Goal: Find specific page/section: Find specific page/section

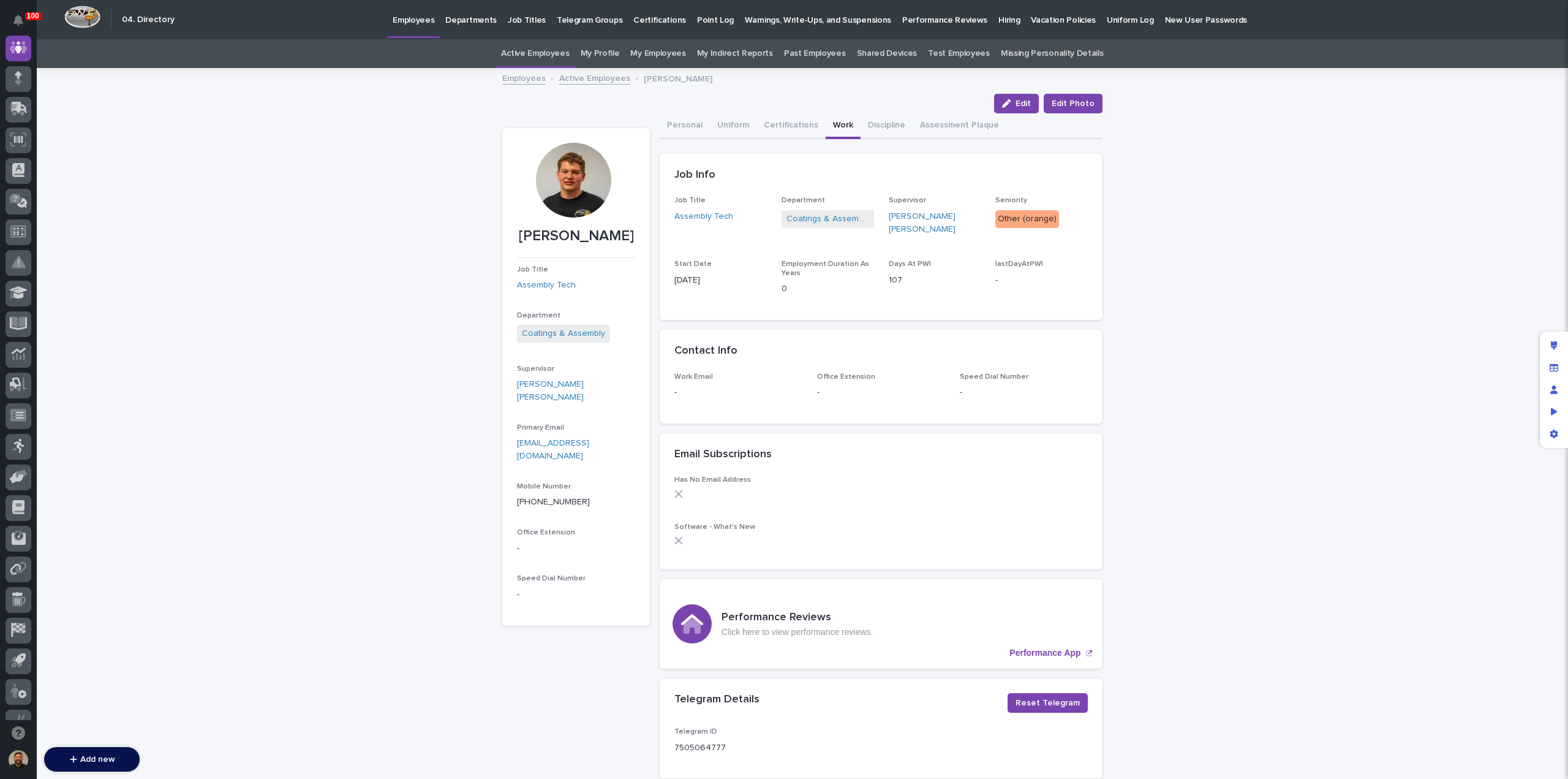
click at [998, 21] on p "Hiring" at bounding box center [1009, 13] width 22 height 26
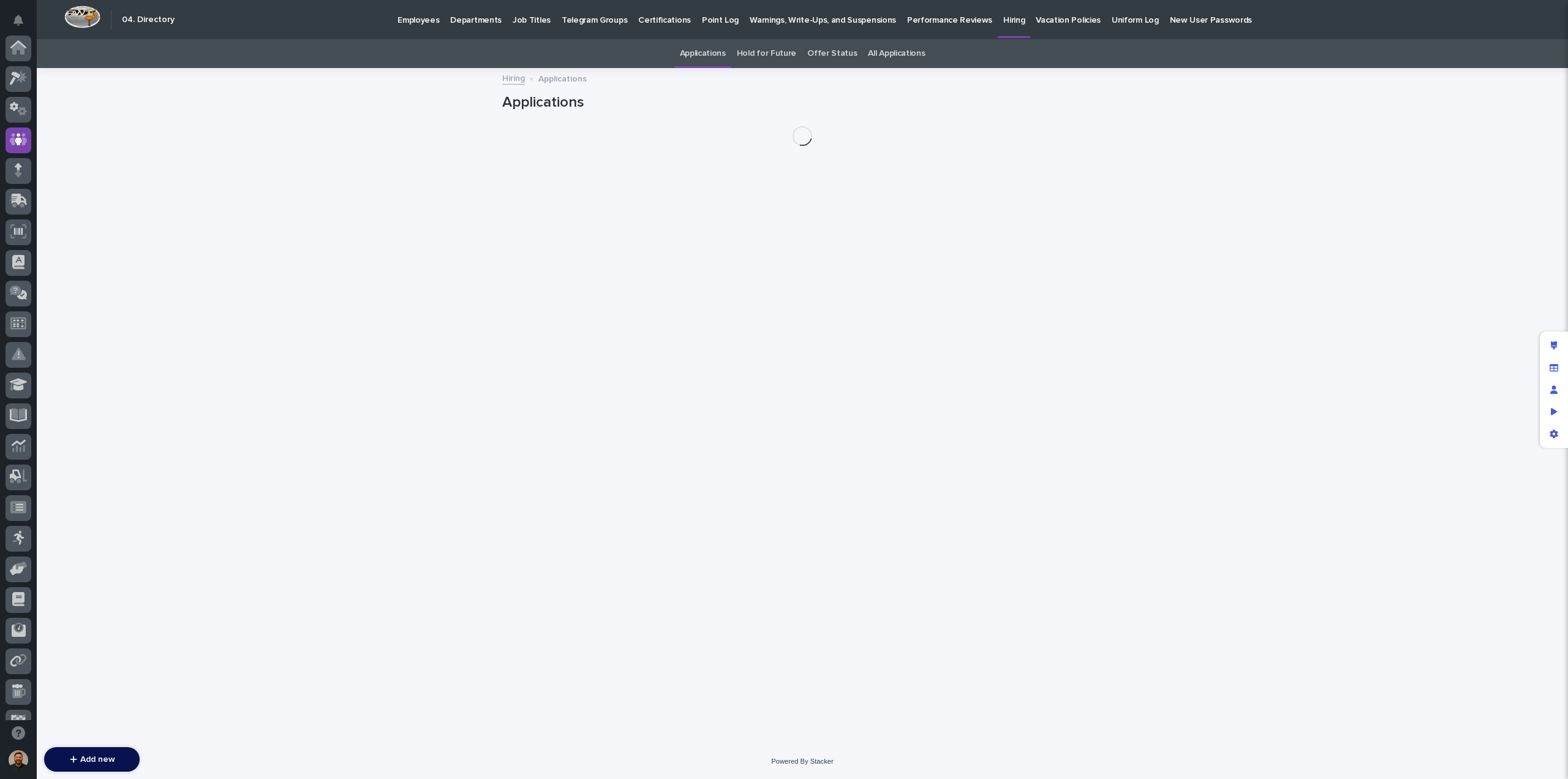
scroll to position [92, 0]
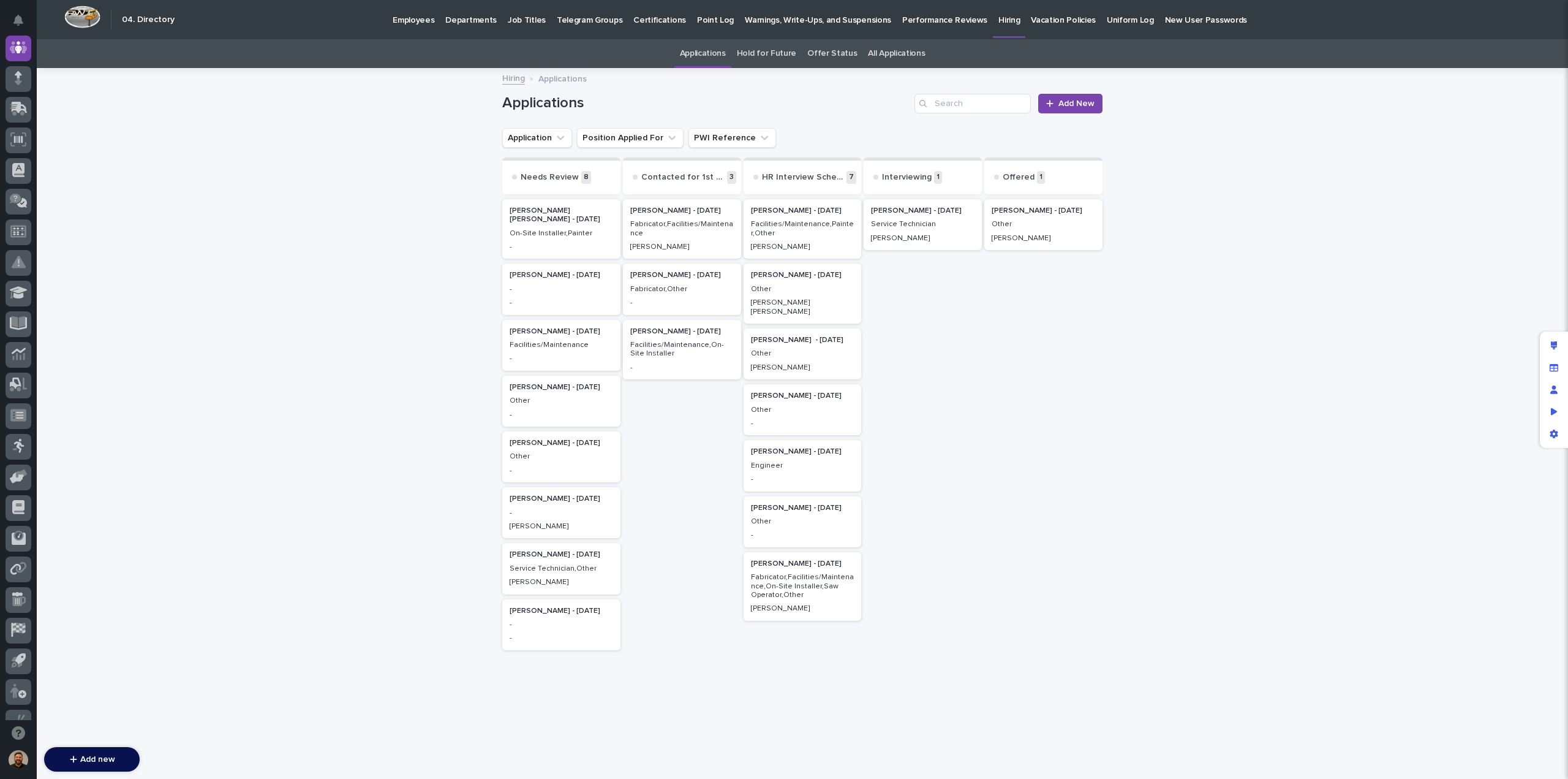
click at [418, 17] on p "Employees" at bounding box center [413, 13] width 42 height 26
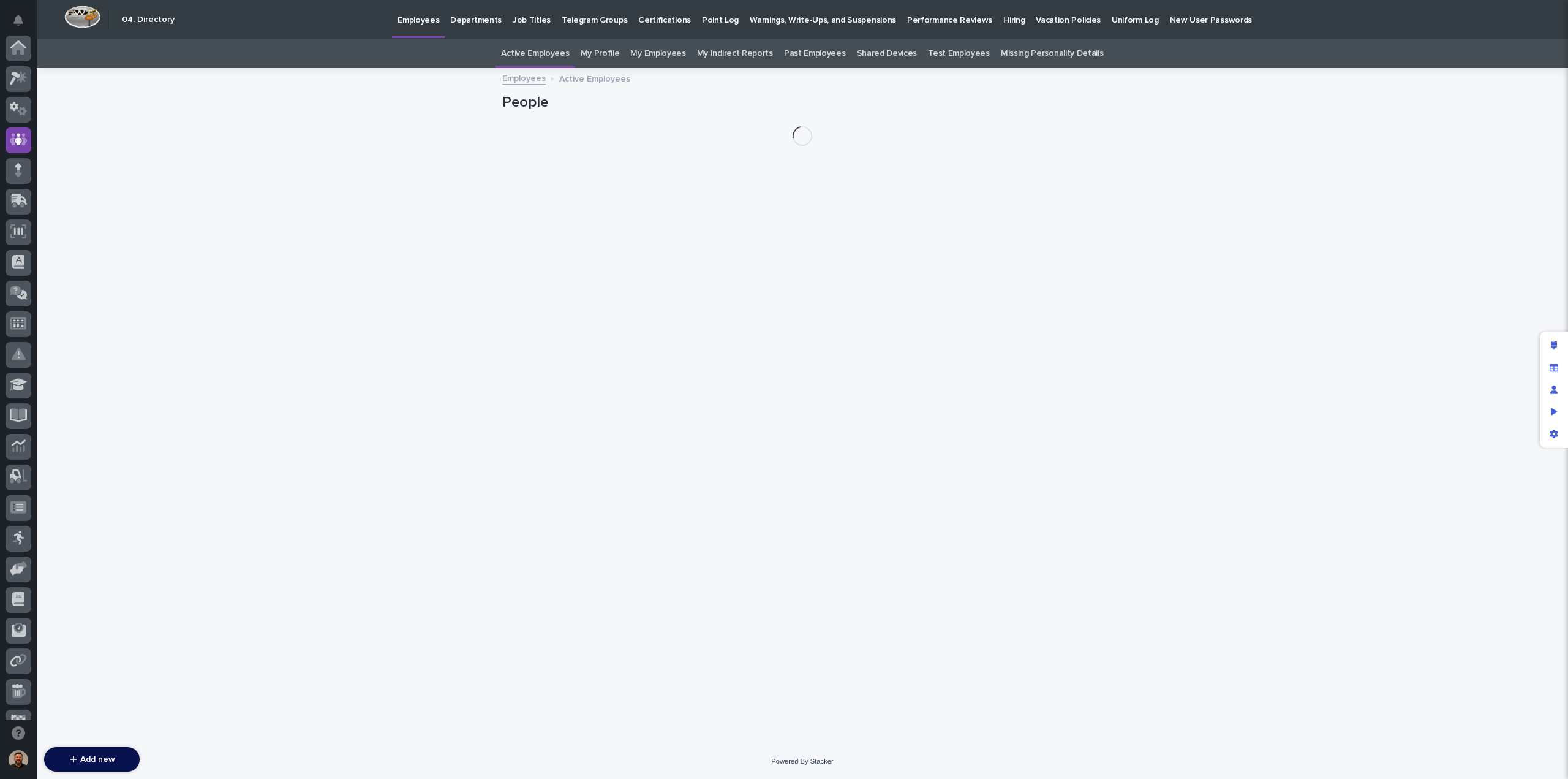
scroll to position [92, 0]
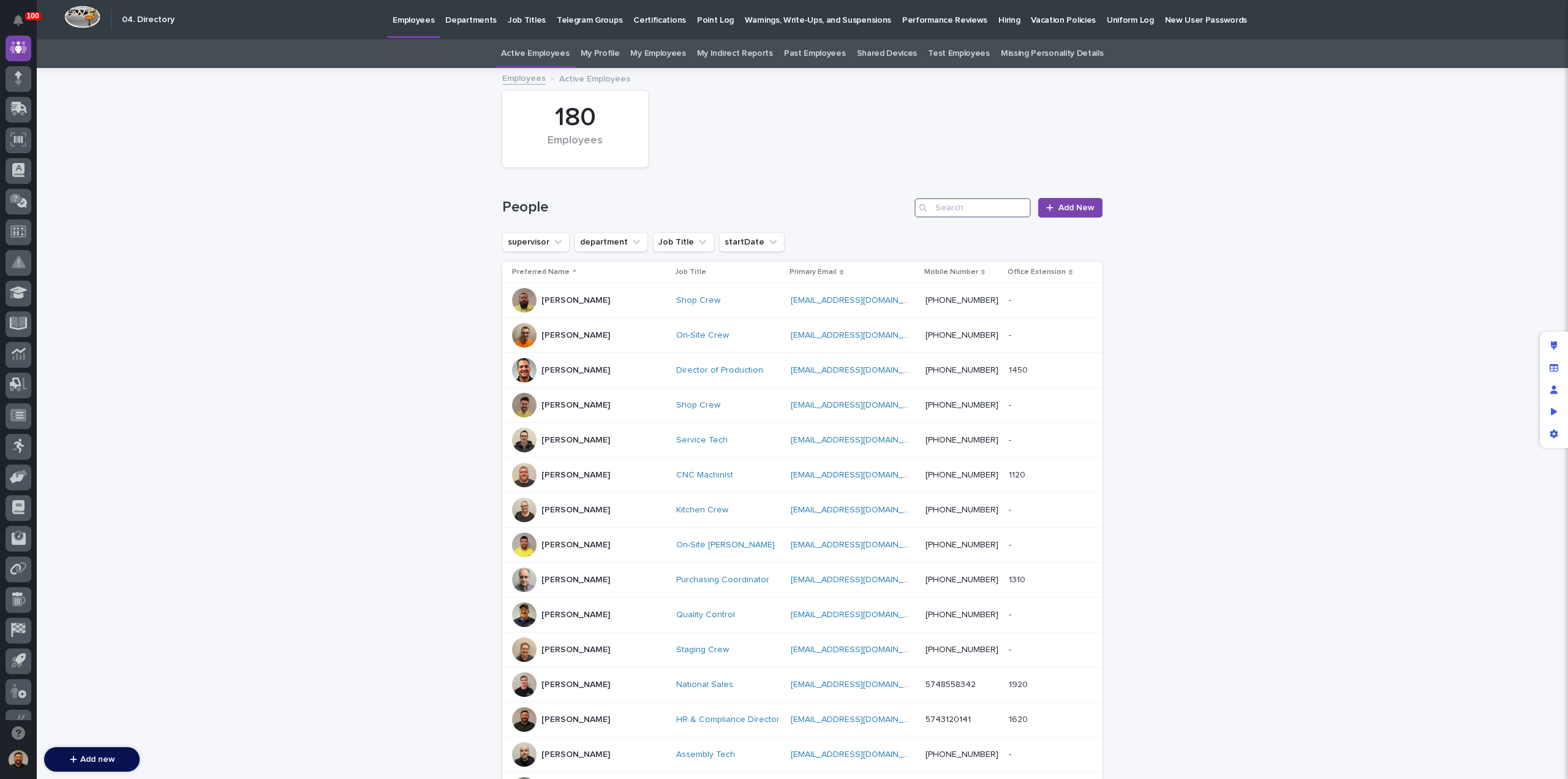
click at [954, 204] on input "Search" at bounding box center [972, 208] width 116 height 20
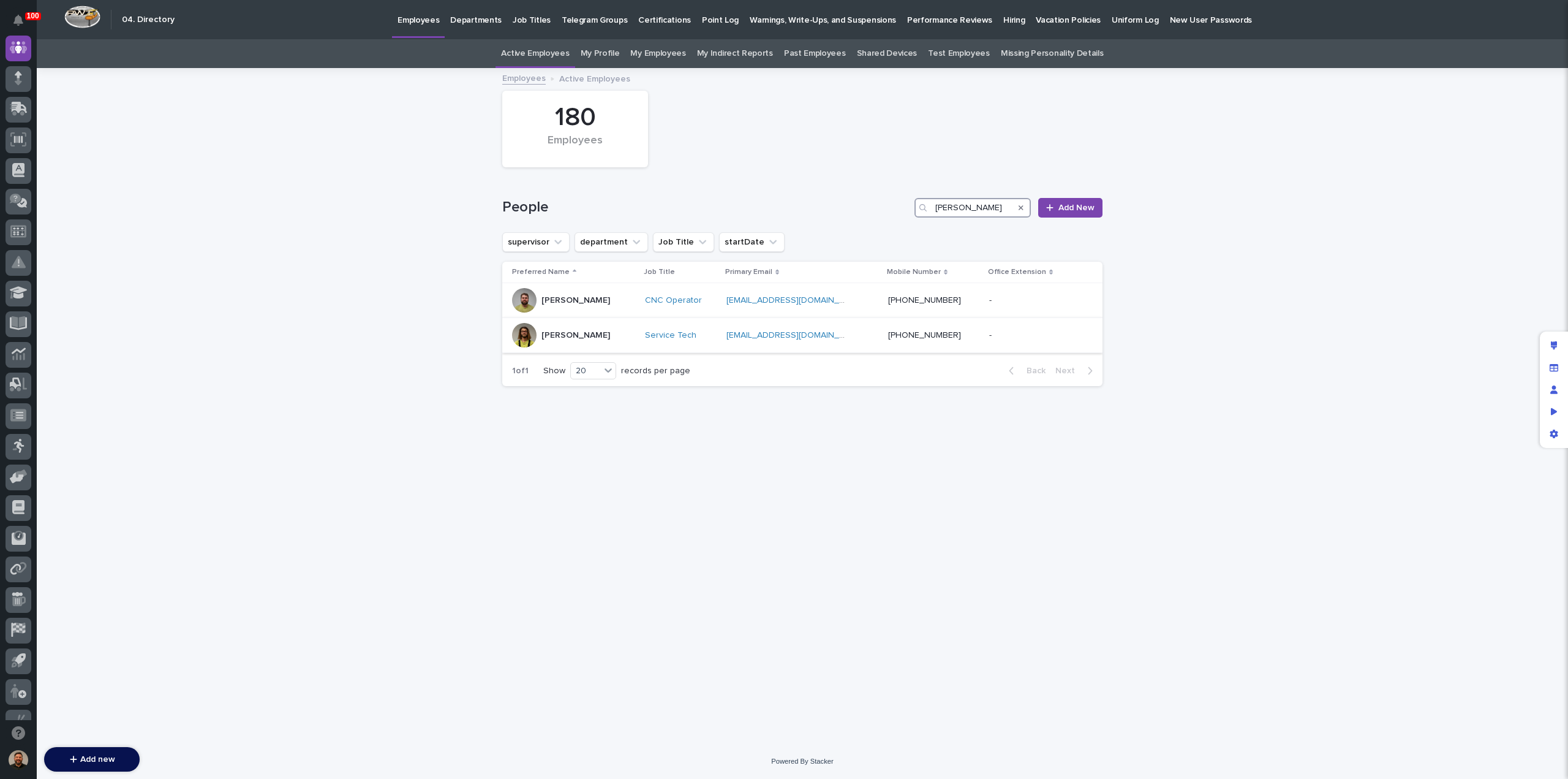
type input "[PERSON_NAME]"
click at [581, 340] on div "[PERSON_NAME]" at bounding box center [576, 335] width 69 height 20
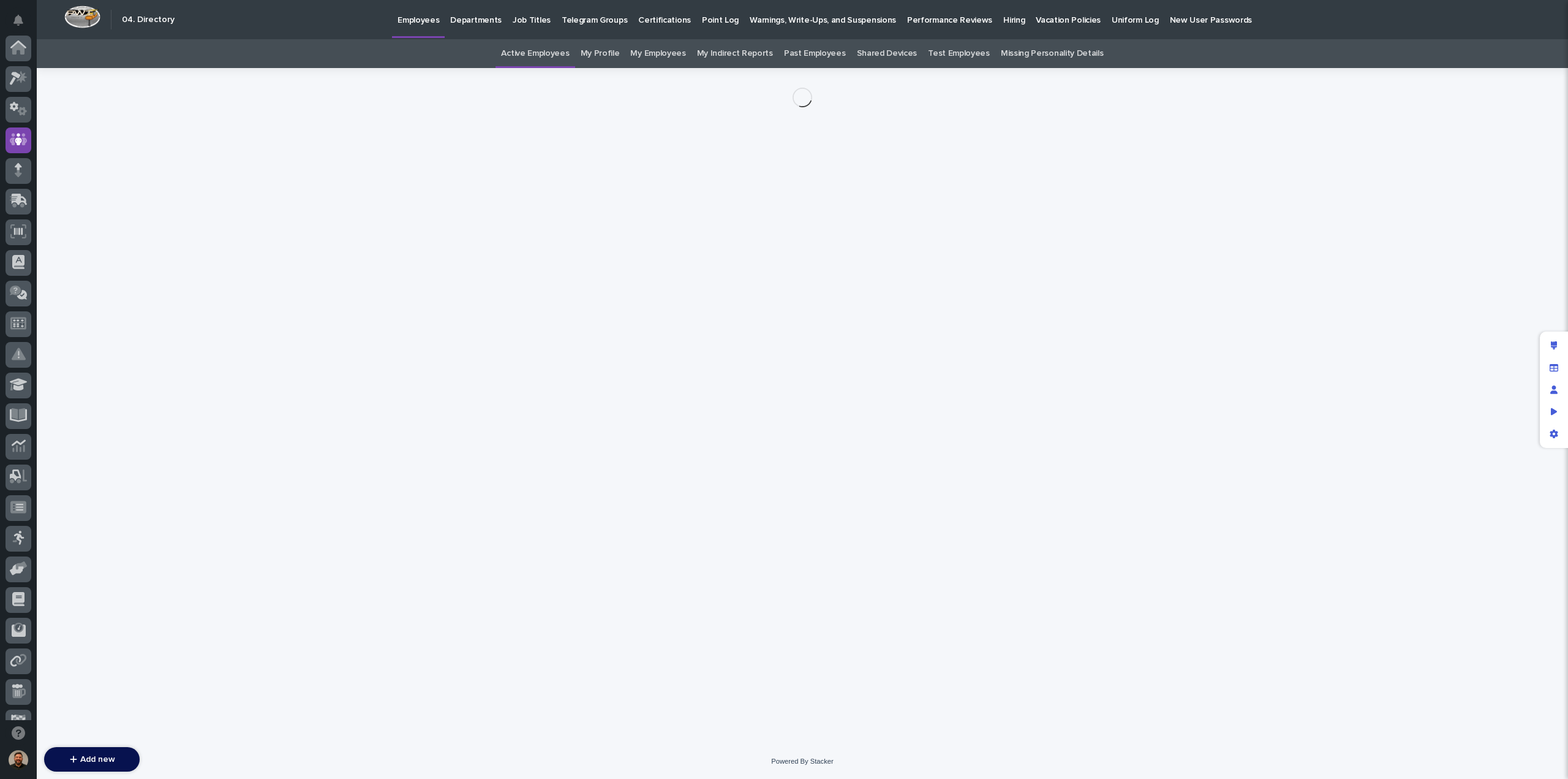
scroll to position [92, 0]
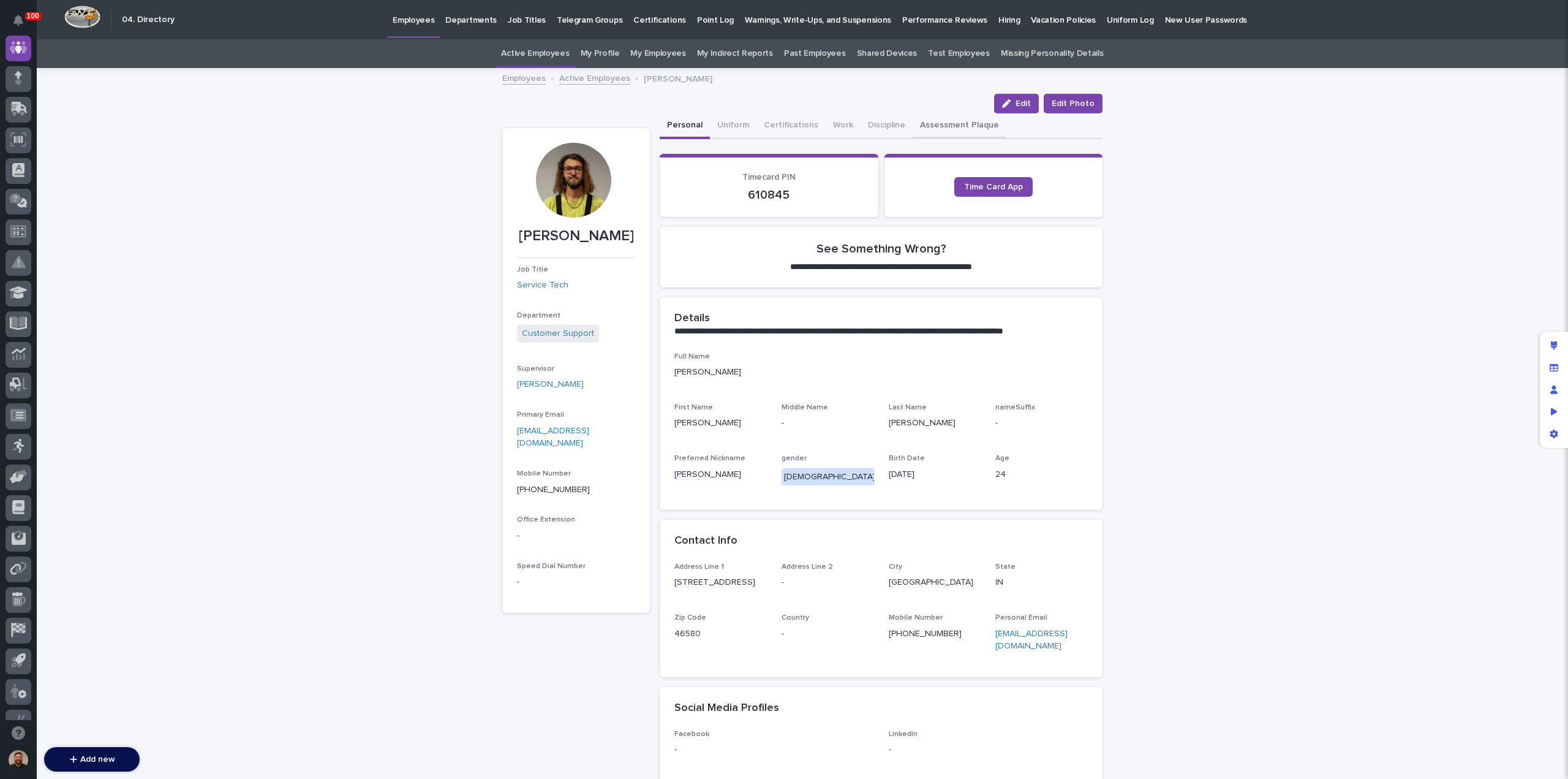
click at [945, 121] on button "Assessment Plaque" at bounding box center [959, 127] width 94 height 26
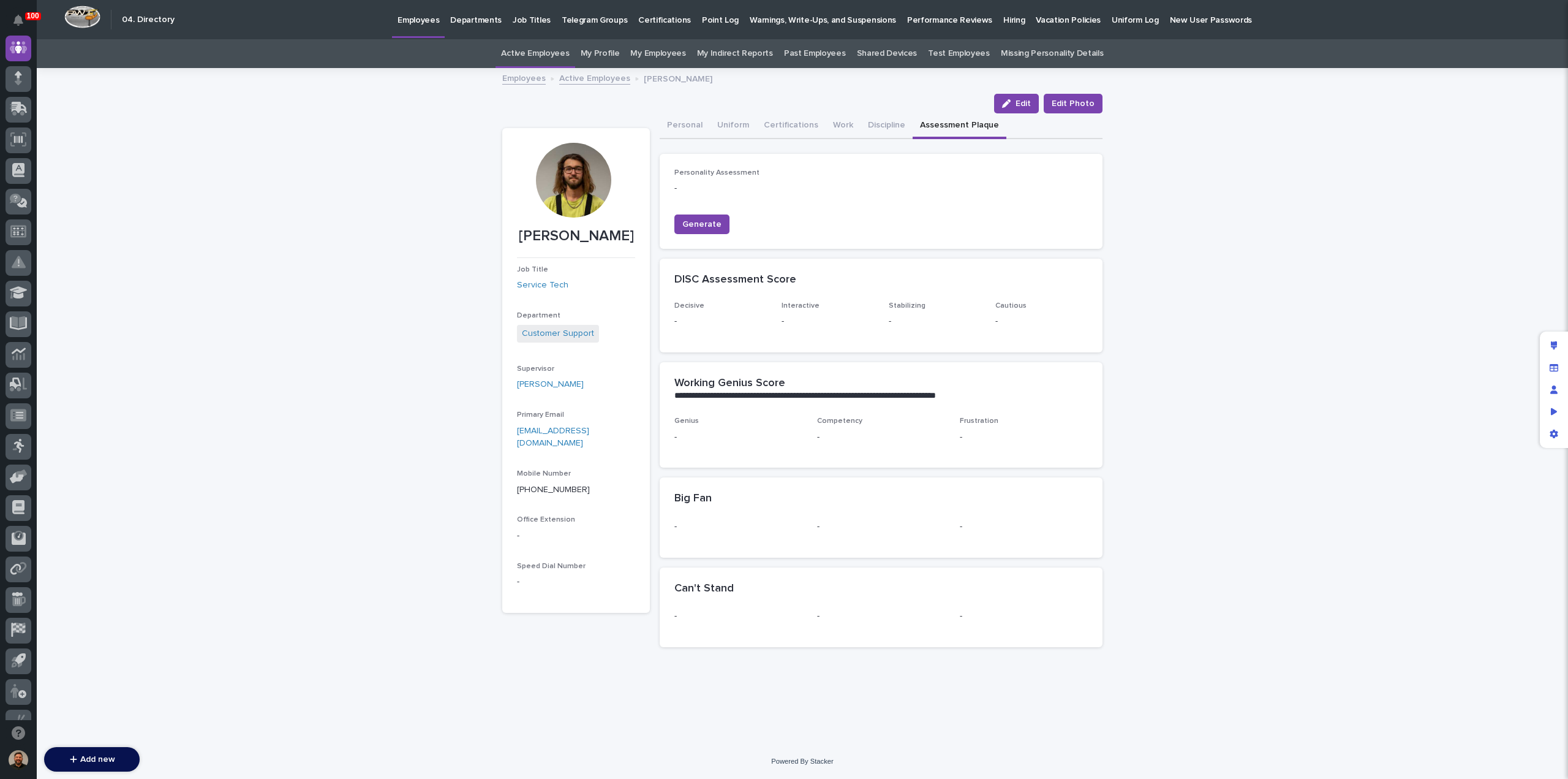
click at [524, 82] on link "Employees" at bounding box center [524, 77] width 43 height 14
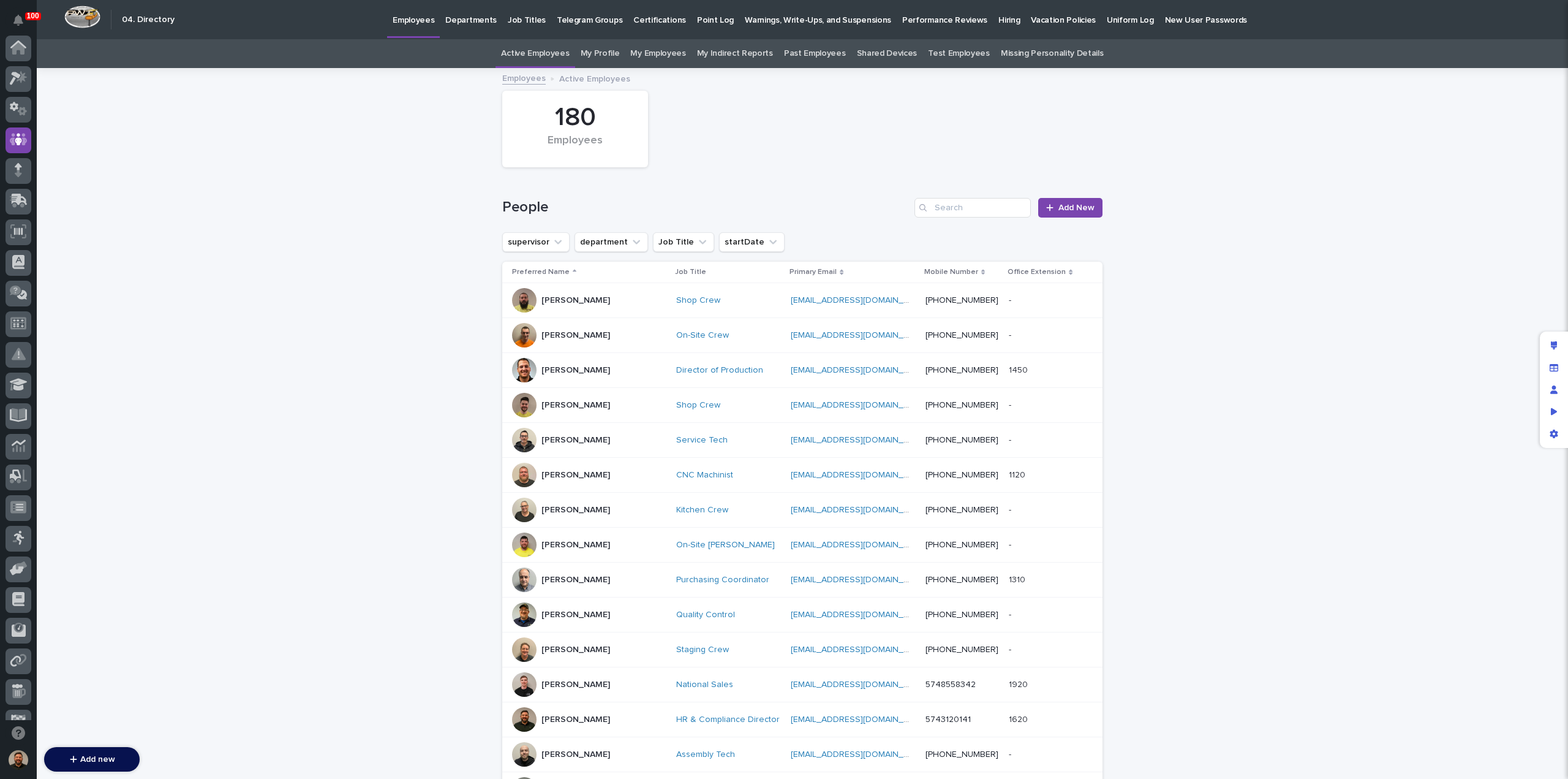
scroll to position [92, 0]
click at [23, 319] on icon at bounding box center [18, 321] width 14 height 11
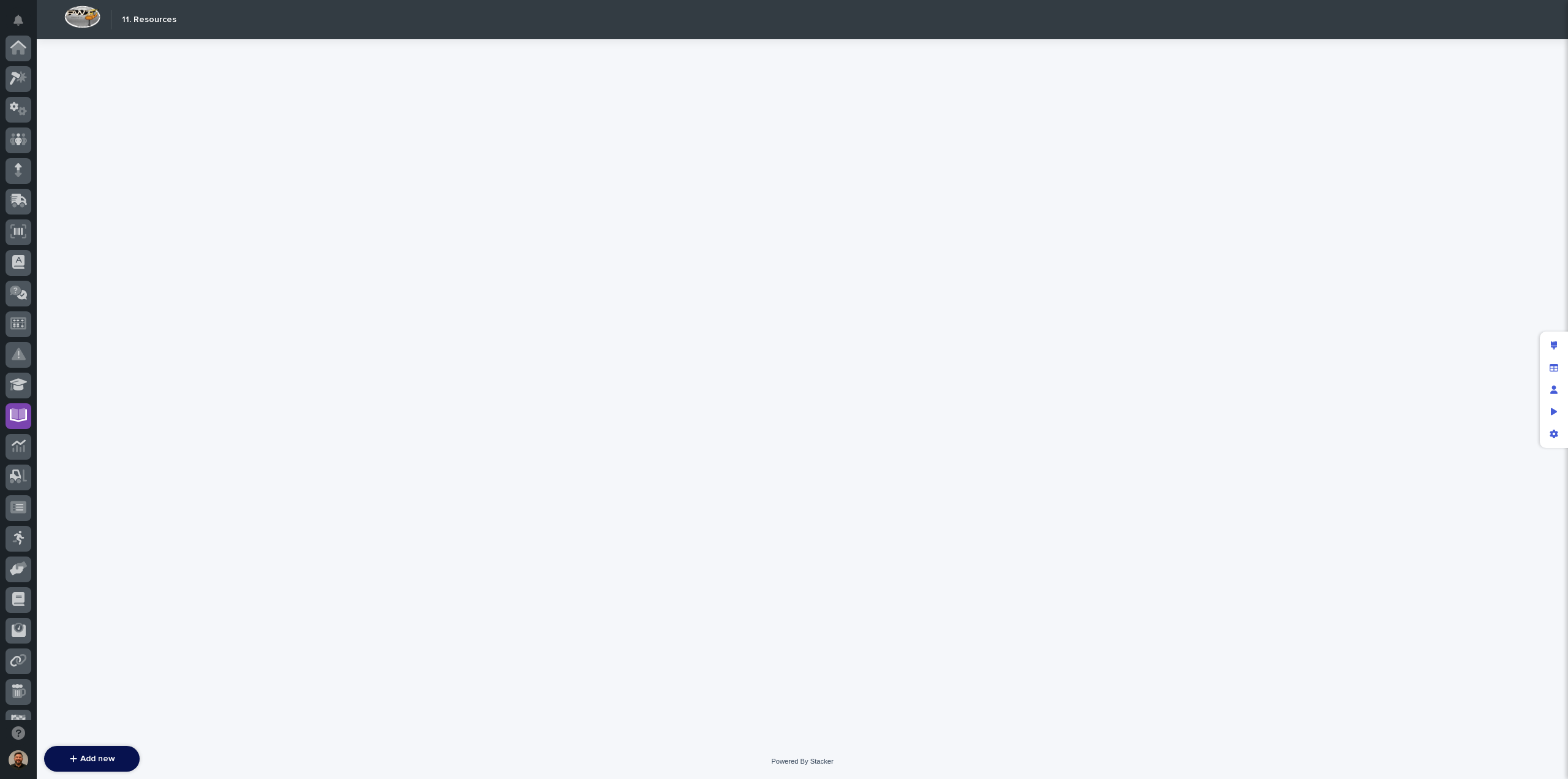
scroll to position [111, 0]
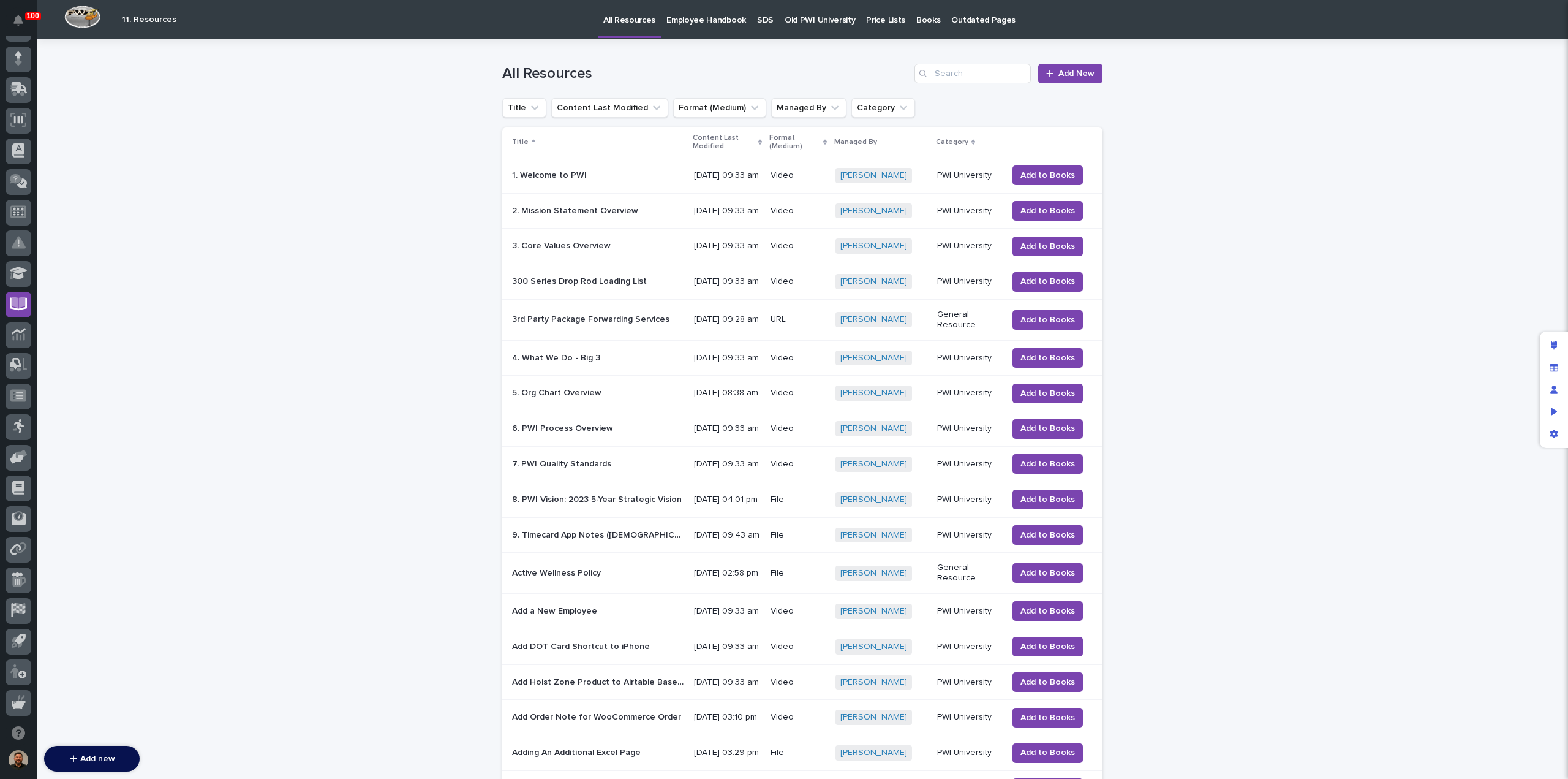
click at [762, 23] on p "SDS" at bounding box center [765, 13] width 16 height 26
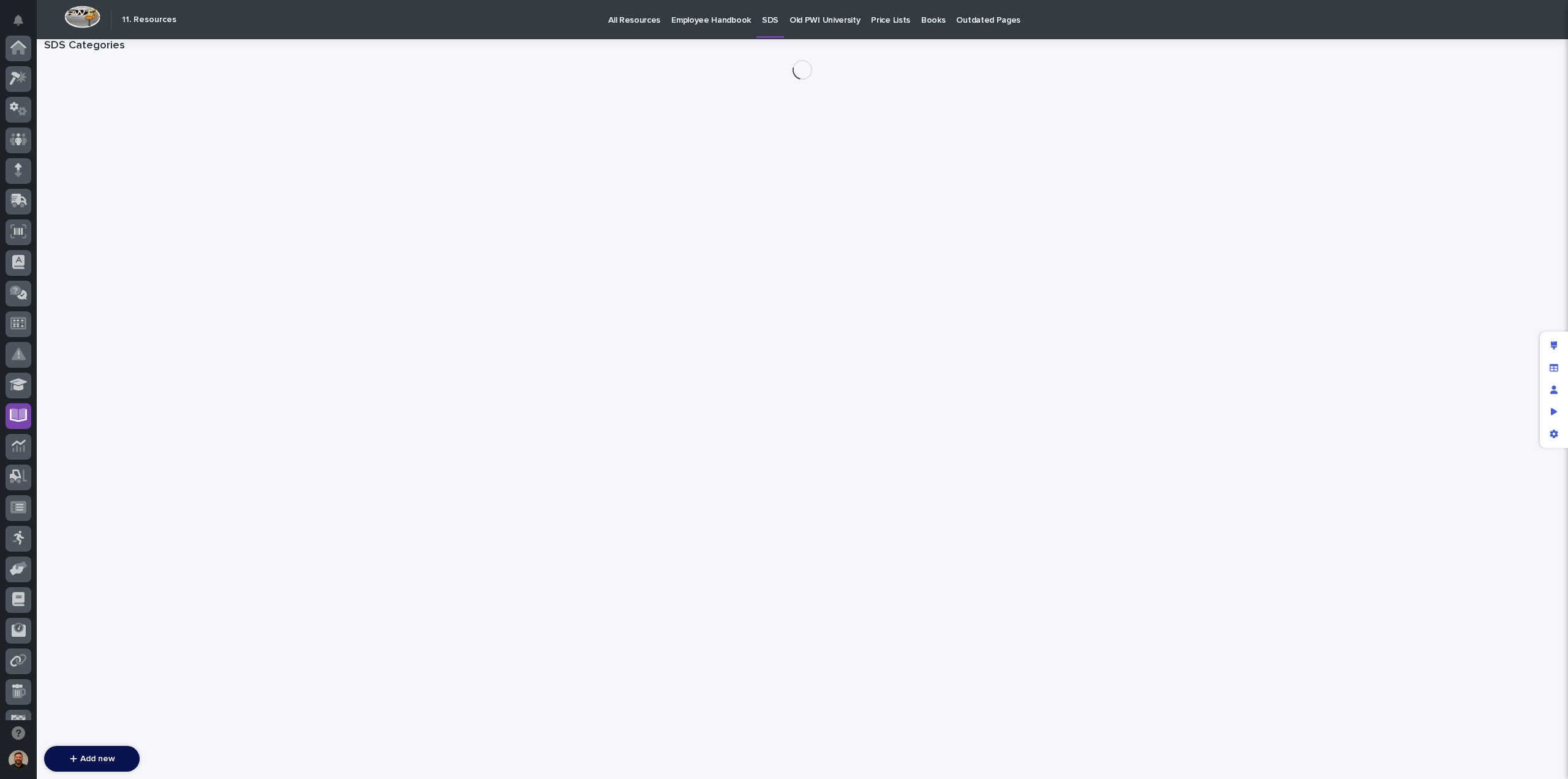
scroll to position [111, 0]
